Goal: Find specific page/section: Find specific page/section

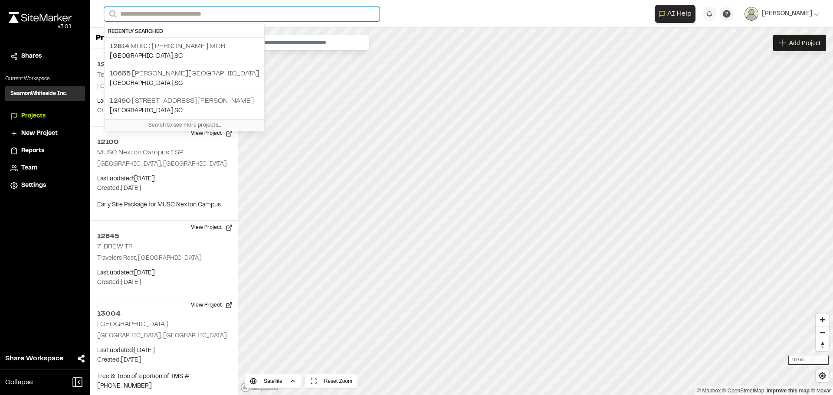
click at [336, 20] on input "Search" at bounding box center [242, 14] width 276 height 14
click at [182, 43] on p "12814 MUSC [PERSON_NAME] MOB" at bounding box center [184, 46] width 149 height 10
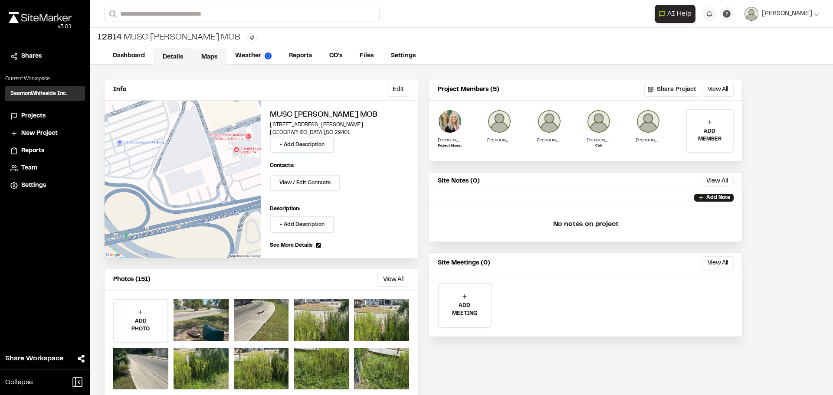
click at [202, 55] on link "Maps" at bounding box center [209, 57] width 34 height 16
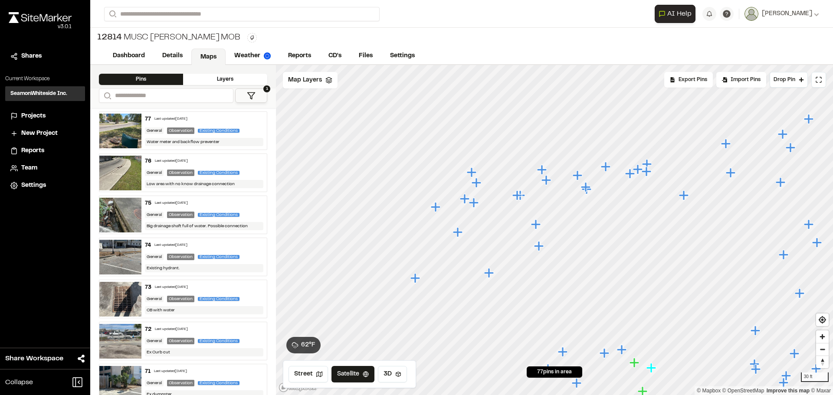
click at [477, 184] on icon "Map marker" at bounding box center [477, 183] width 10 height 10
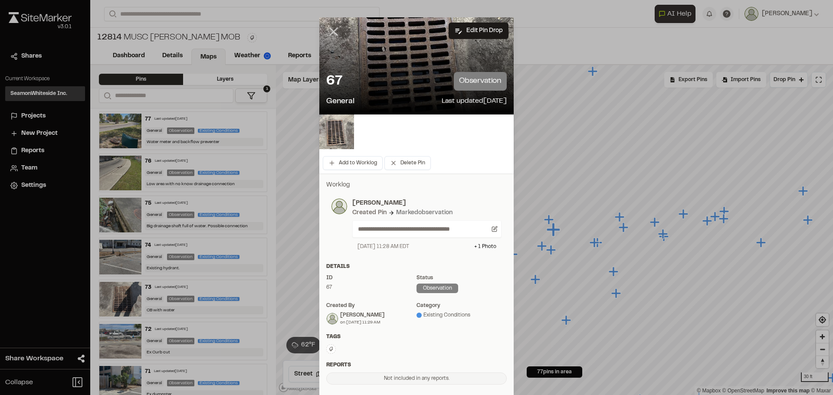
click at [328, 32] on icon at bounding box center [333, 31] width 15 height 15
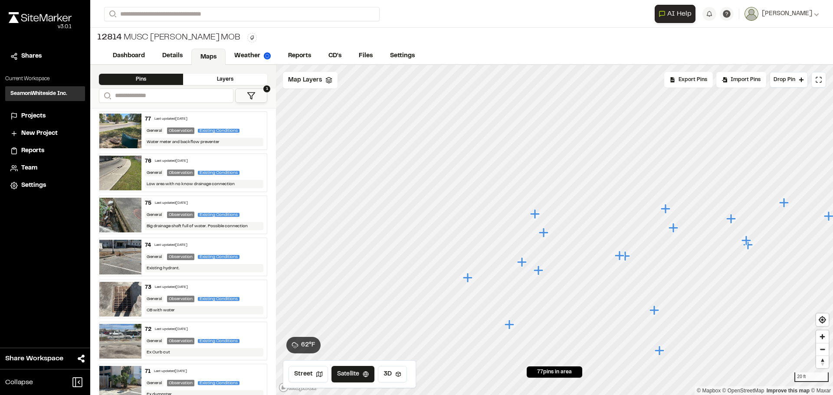
click at [541, 274] on icon "Map marker" at bounding box center [539, 270] width 11 height 11
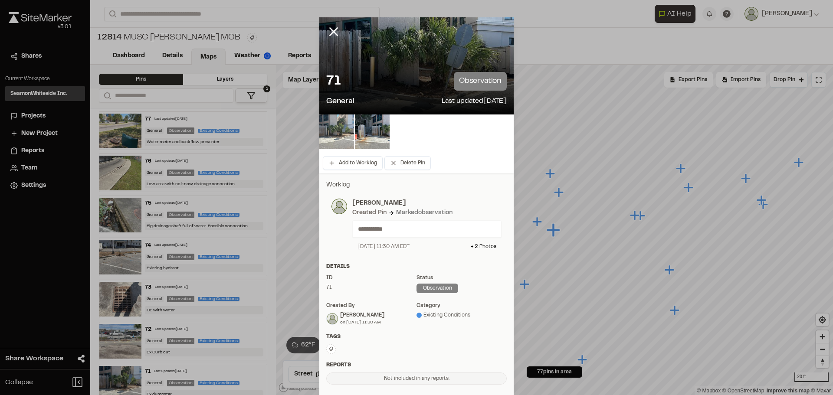
click at [341, 133] on img at bounding box center [336, 132] width 35 height 35
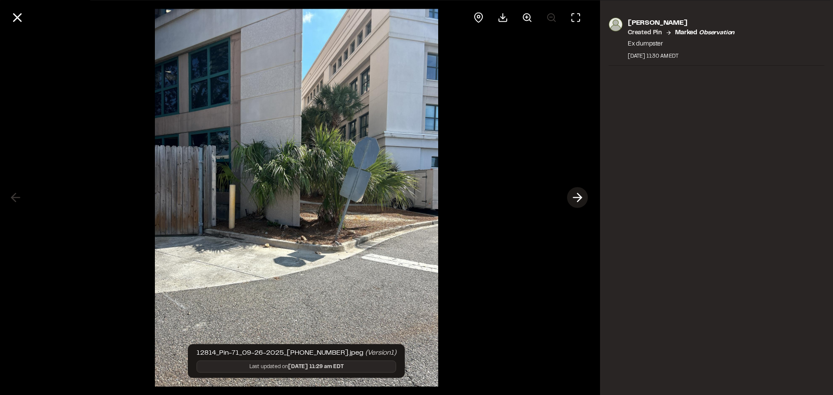
click at [578, 198] on icon at bounding box center [578, 197] width 14 height 15
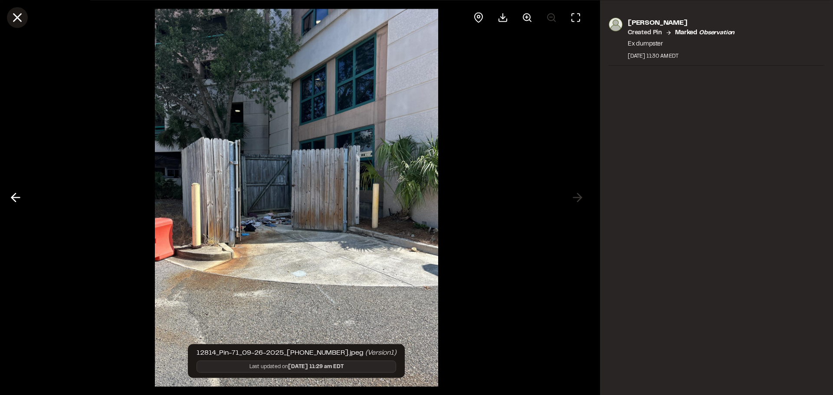
click at [14, 15] on line at bounding box center [17, 17] width 7 height 7
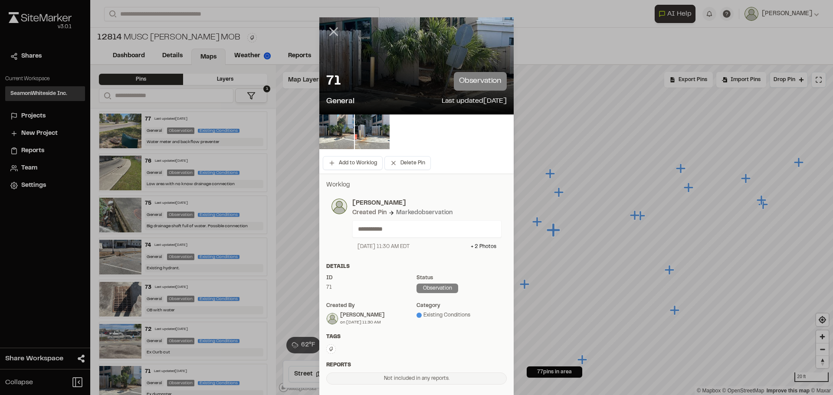
click at [330, 30] on line at bounding box center [333, 31] width 7 height 7
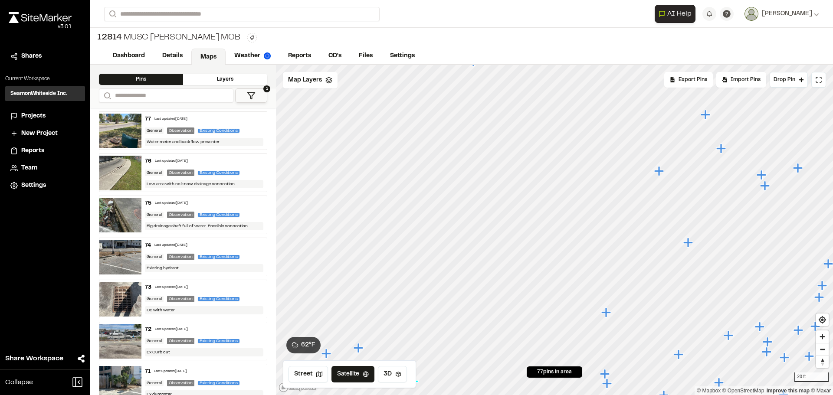
click at [688, 244] on icon "Map marker" at bounding box center [688, 243] width 10 height 10
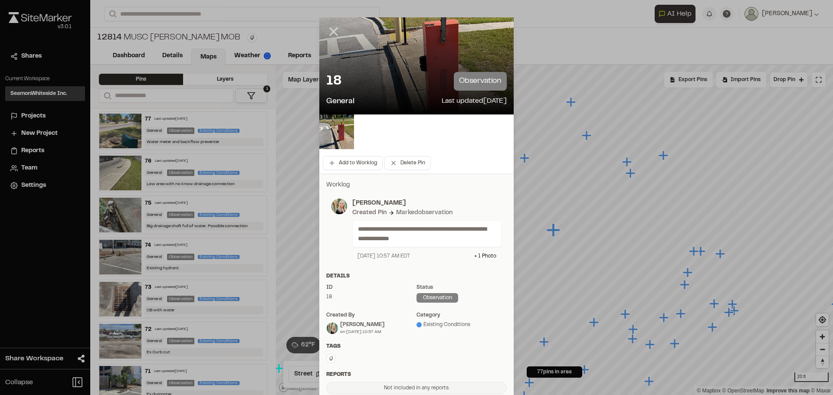
click at [331, 32] on icon at bounding box center [333, 31] width 15 height 15
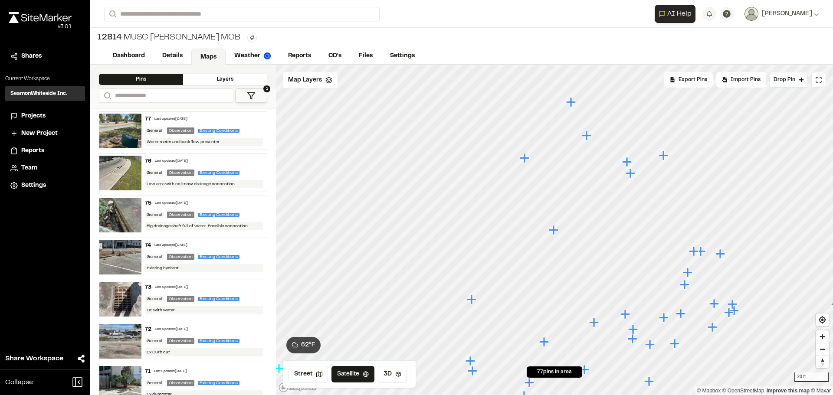
click at [531, 160] on icon "Map marker" at bounding box center [525, 158] width 11 height 11
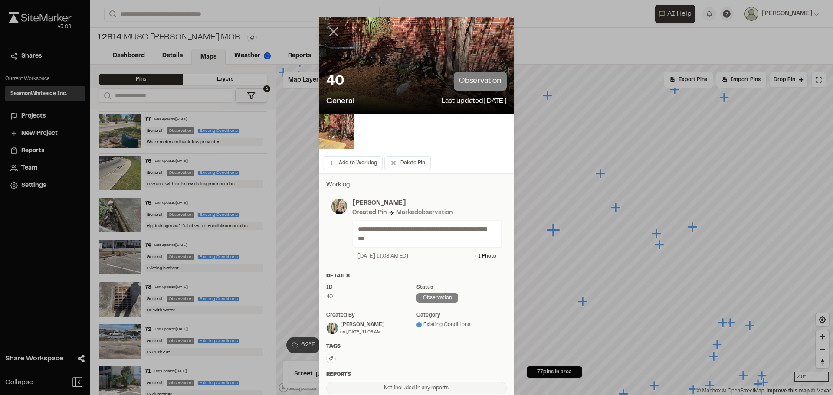
click at [329, 32] on icon at bounding box center [333, 31] width 15 height 15
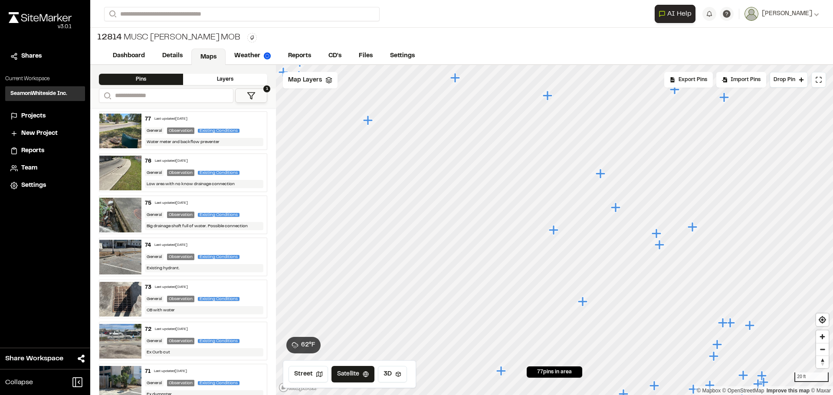
click at [617, 210] on icon "Map marker" at bounding box center [616, 208] width 10 height 10
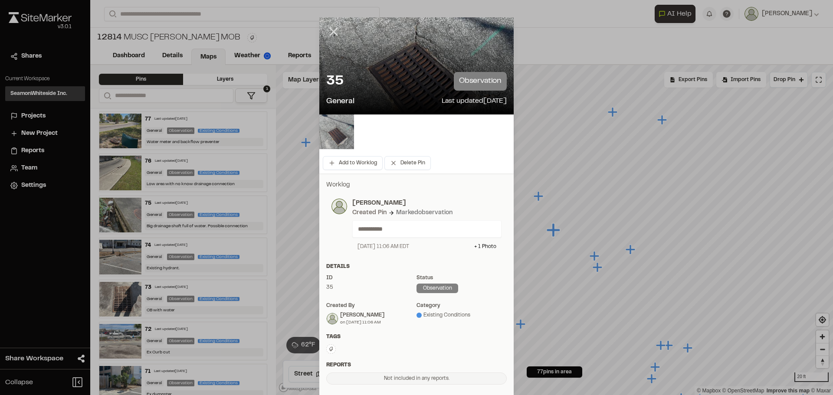
click at [330, 26] on icon at bounding box center [333, 31] width 15 height 15
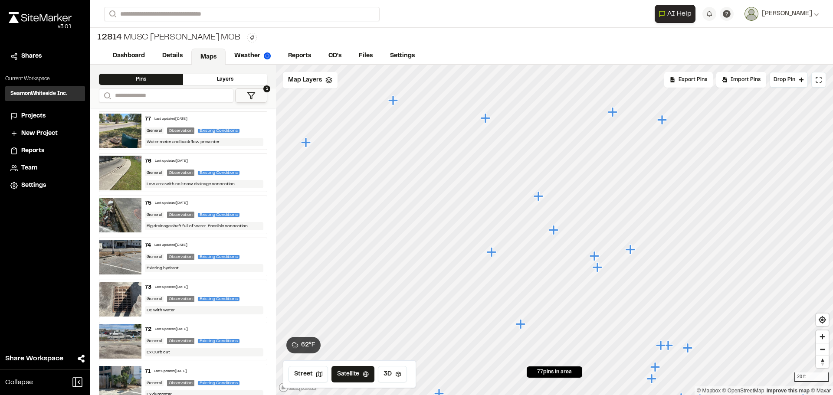
click at [494, 255] on icon "Map marker" at bounding box center [492, 252] width 11 height 11
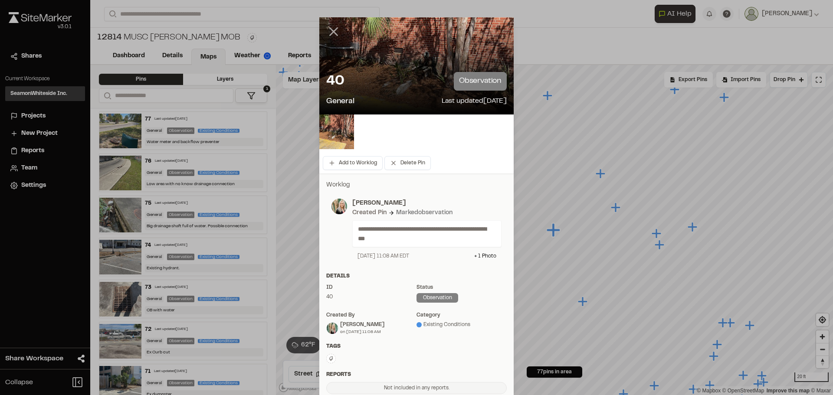
click at [327, 30] on icon at bounding box center [333, 31] width 15 height 15
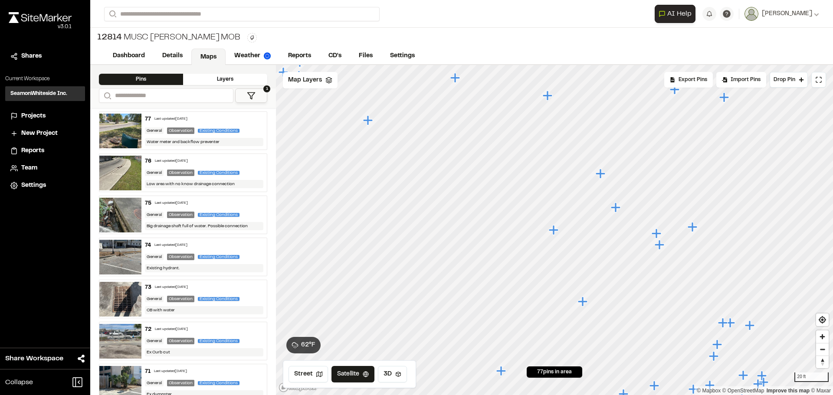
click at [584, 303] on icon "Map marker" at bounding box center [583, 302] width 10 height 10
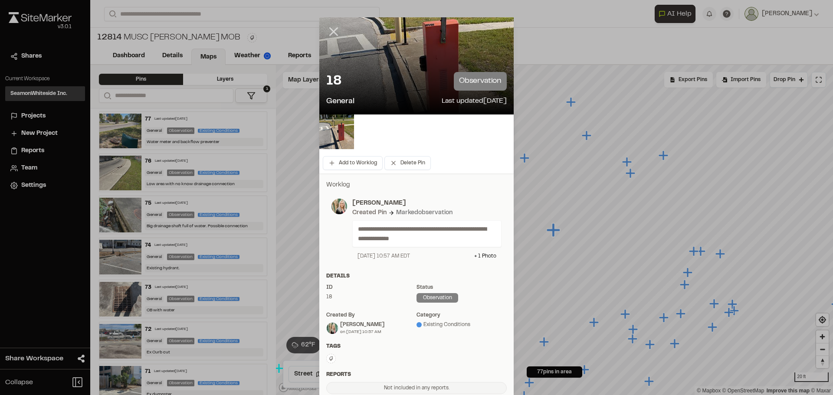
click at [329, 32] on icon at bounding box center [333, 31] width 15 height 15
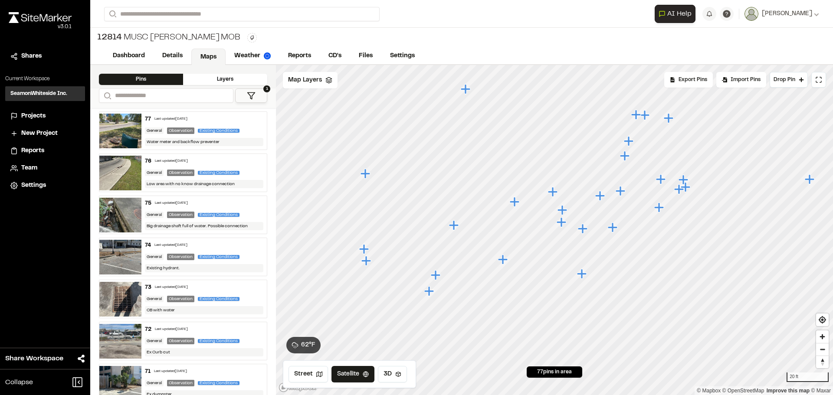
click at [623, 192] on icon "Map marker" at bounding box center [621, 191] width 10 height 10
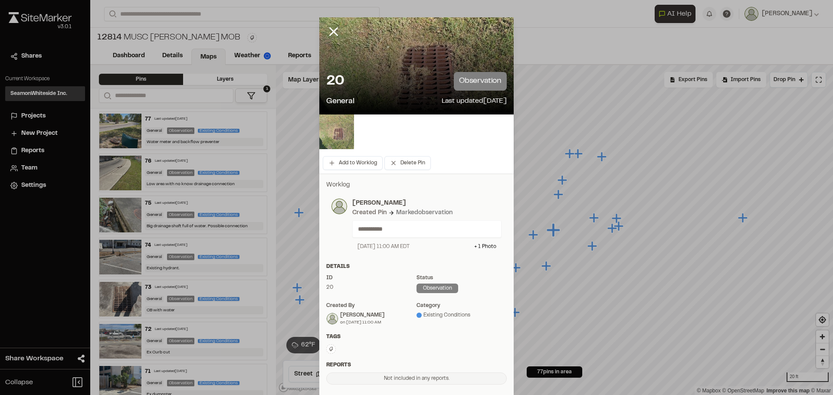
click at [335, 131] on img at bounding box center [336, 132] width 35 height 35
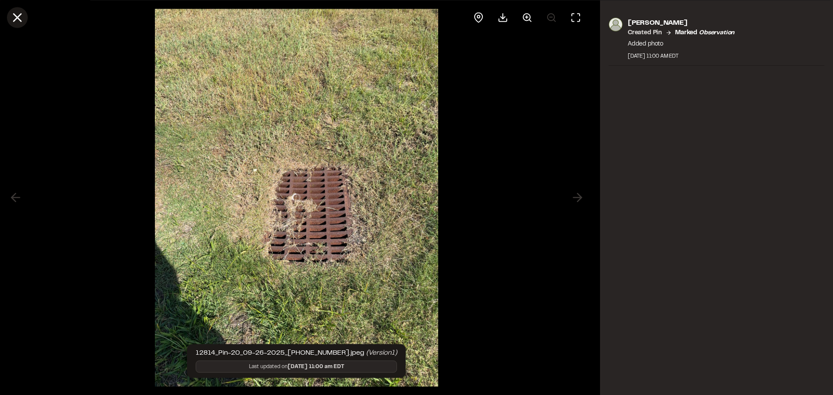
click at [16, 16] on line at bounding box center [17, 17] width 7 height 7
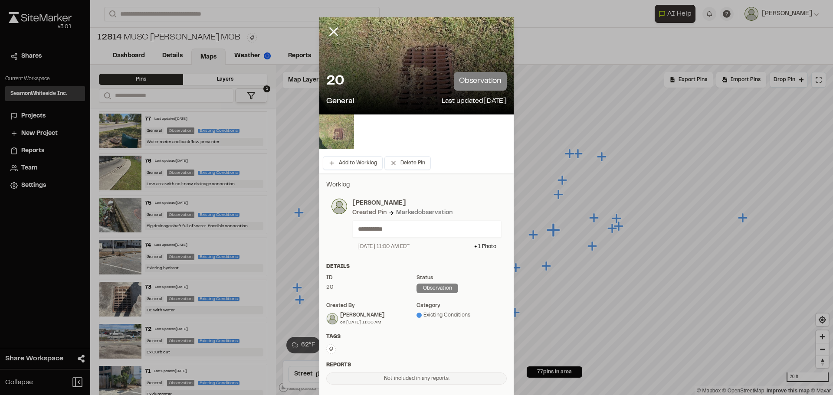
click at [326, 127] on img at bounding box center [336, 132] width 35 height 35
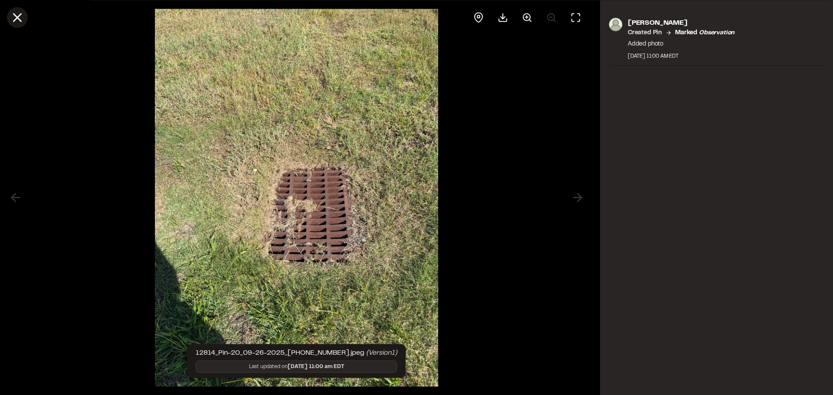
click at [20, 15] on line at bounding box center [17, 17] width 7 height 7
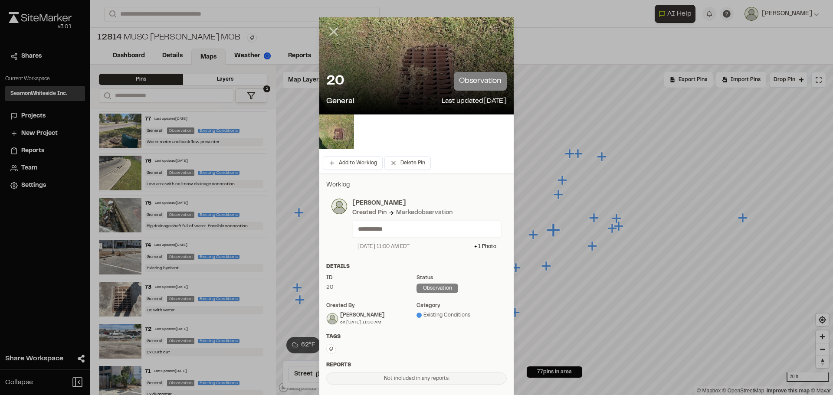
click at [328, 26] on icon at bounding box center [333, 31] width 15 height 15
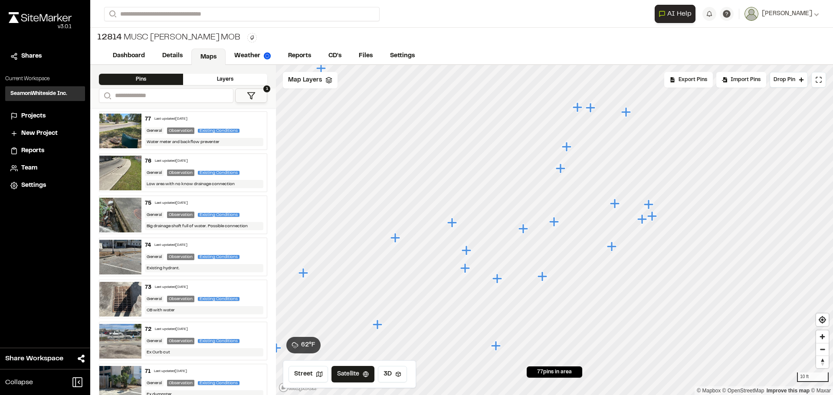
click at [524, 231] on icon "Map marker" at bounding box center [523, 229] width 10 height 10
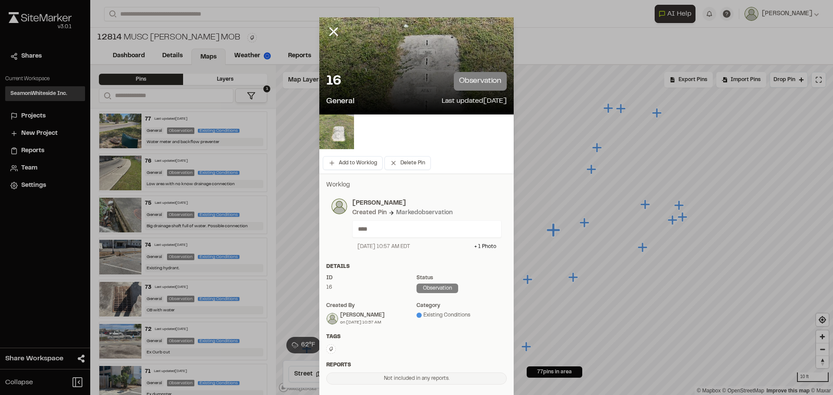
click at [338, 133] on img at bounding box center [336, 132] width 35 height 35
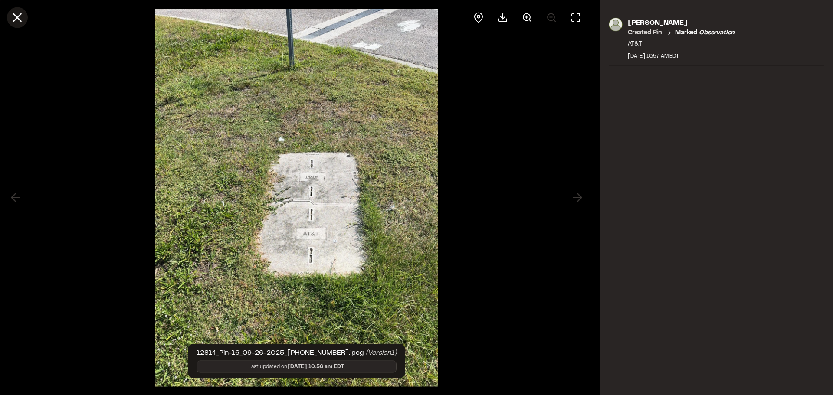
click at [18, 18] on line at bounding box center [17, 17] width 7 height 7
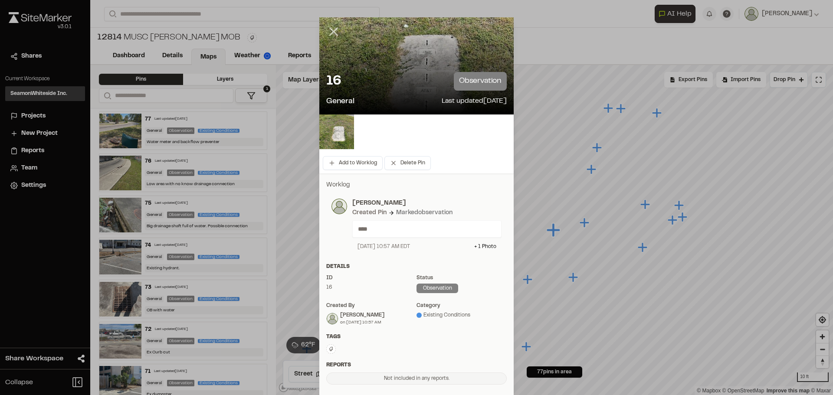
click at [330, 28] on line at bounding box center [333, 31] width 7 height 7
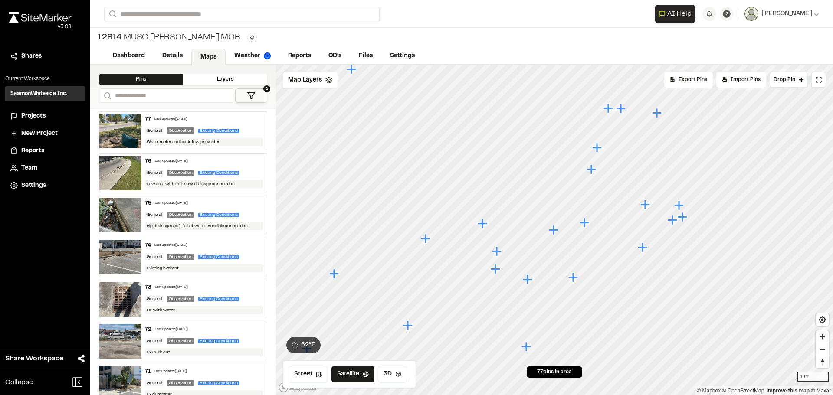
click at [481, 221] on icon "Map marker" at bounding box center [483, 223] width 11 height 11
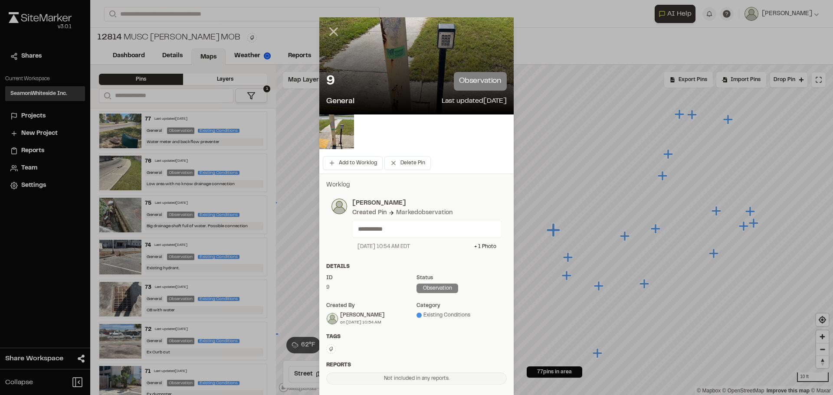
click at [330, 31] on line at bounding box center [333, 31] width 7 height 7
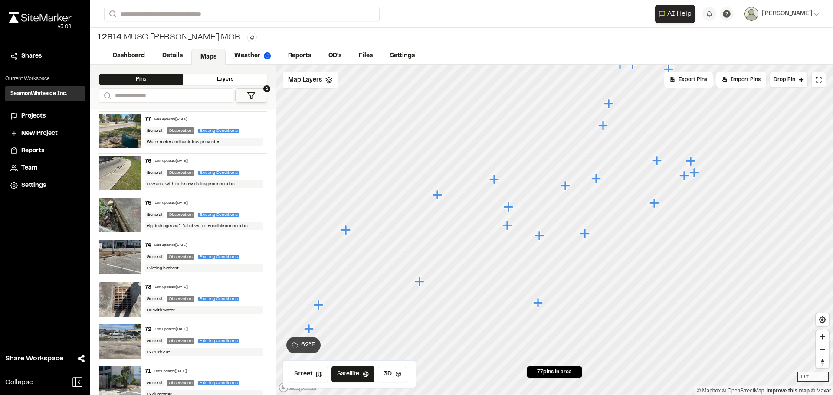
click at [539, 303] on icon "Map marker" at bounding box center [538, 303] width 10 height 10
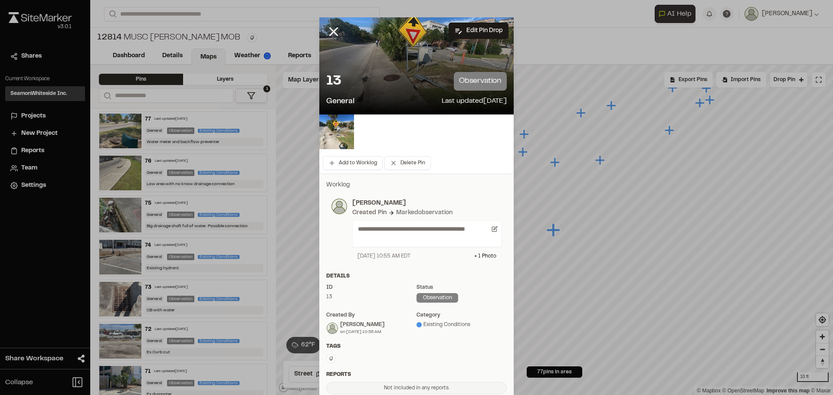
click at [322, 29] on div at bounding box center [340, 38] width 42 height 42
